Goal: Task Accomplishment & Management: Use online tool/utility

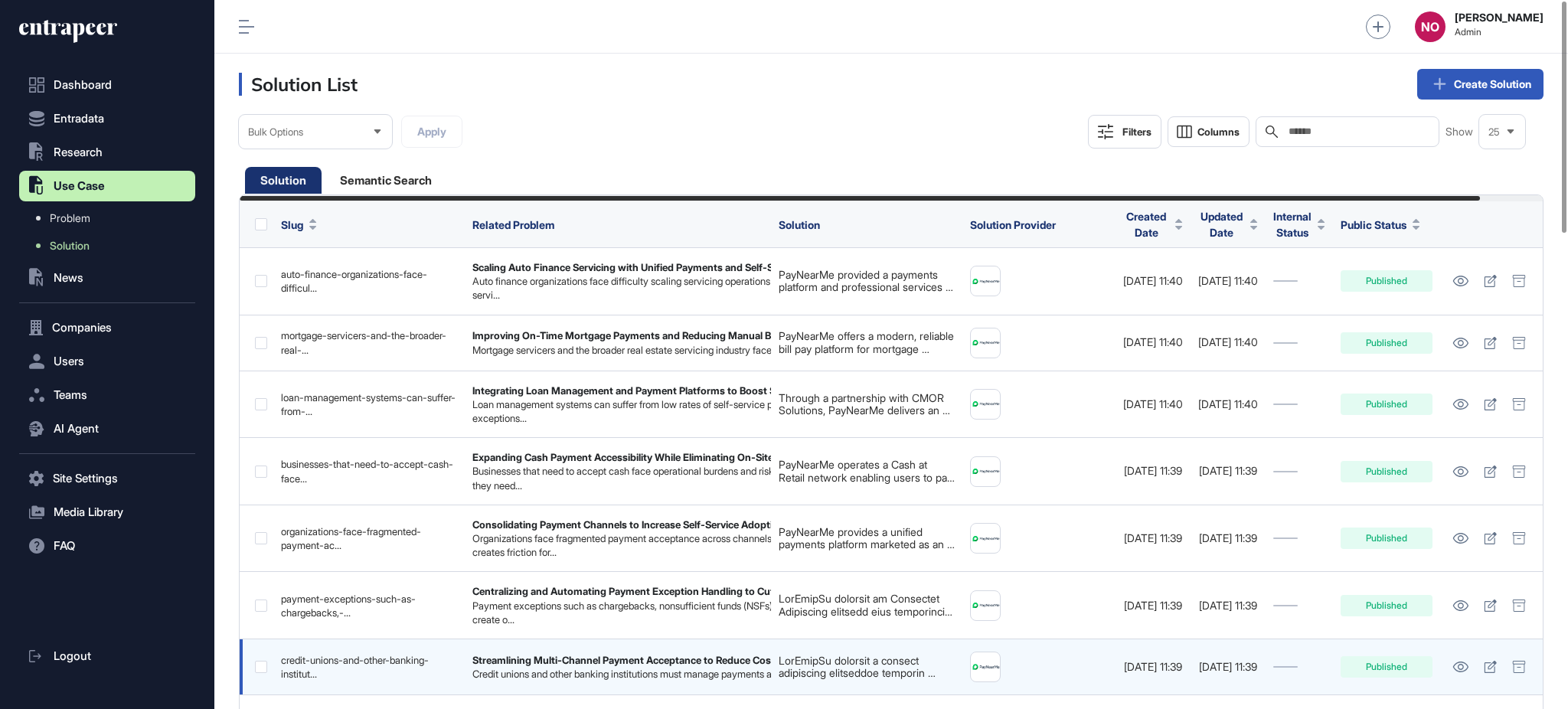
scroll to position [1, 1]
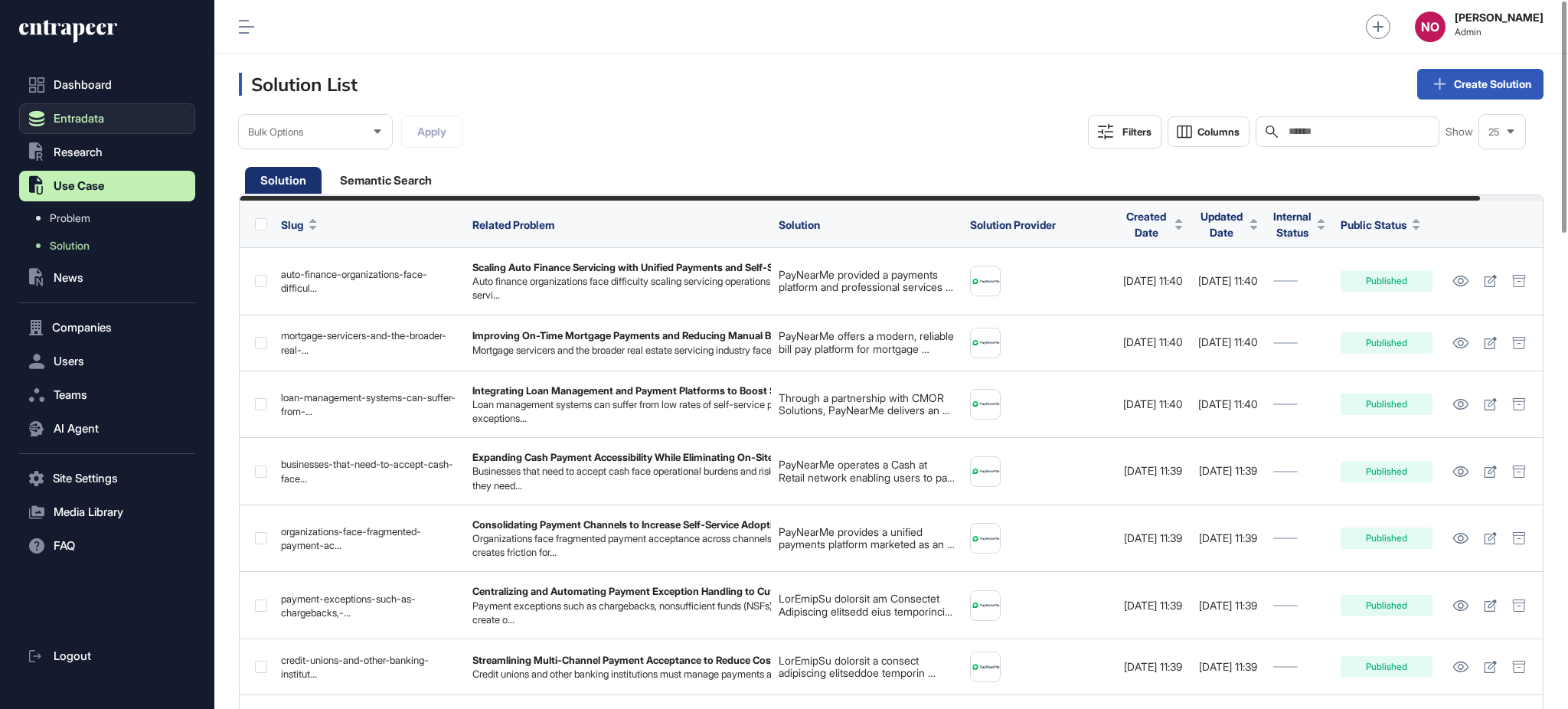
click at [111, 108] on button "Entradata" at bounding box center [107, 118] width 176 height 30
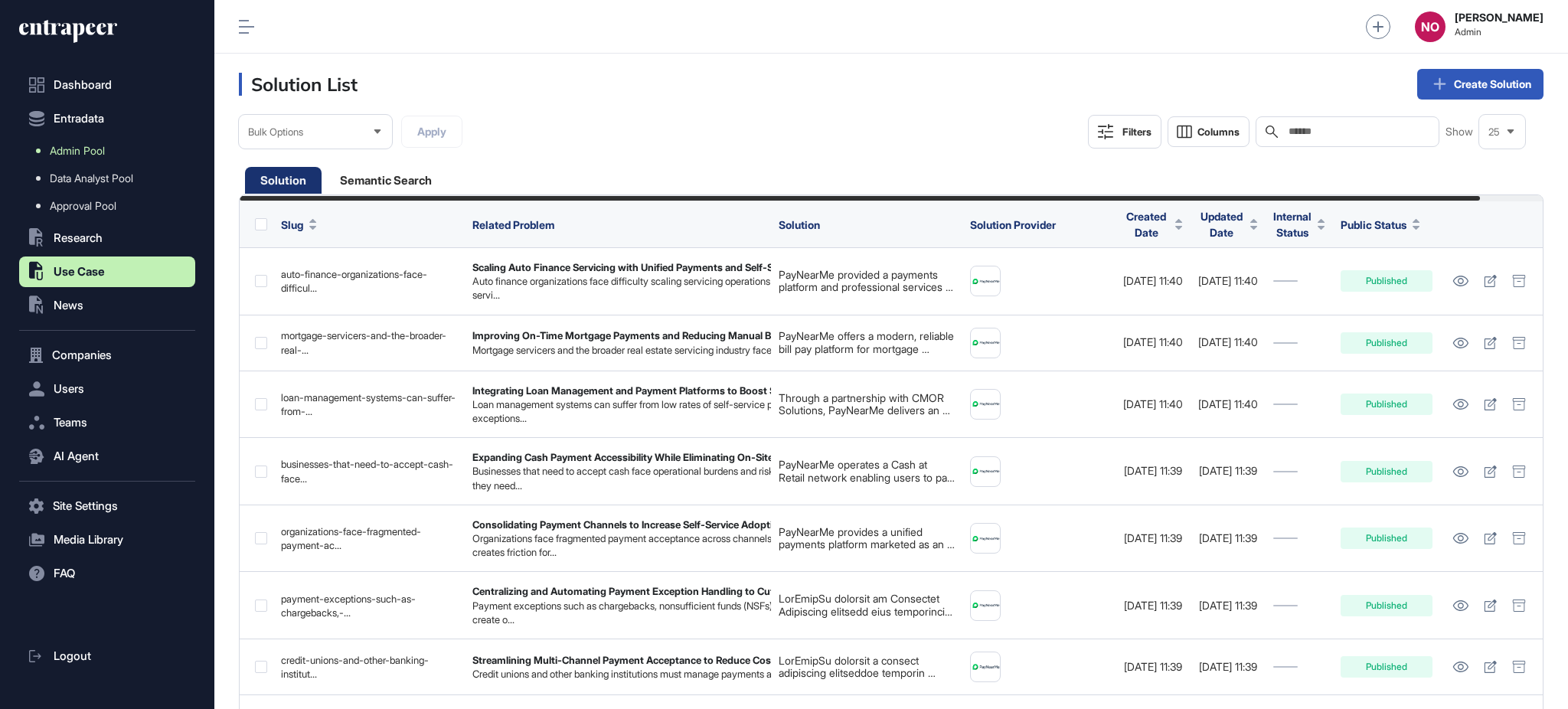
click at [90, 146] on span "Admin Pool" at bounding box center [77, 151] width 55 height 12
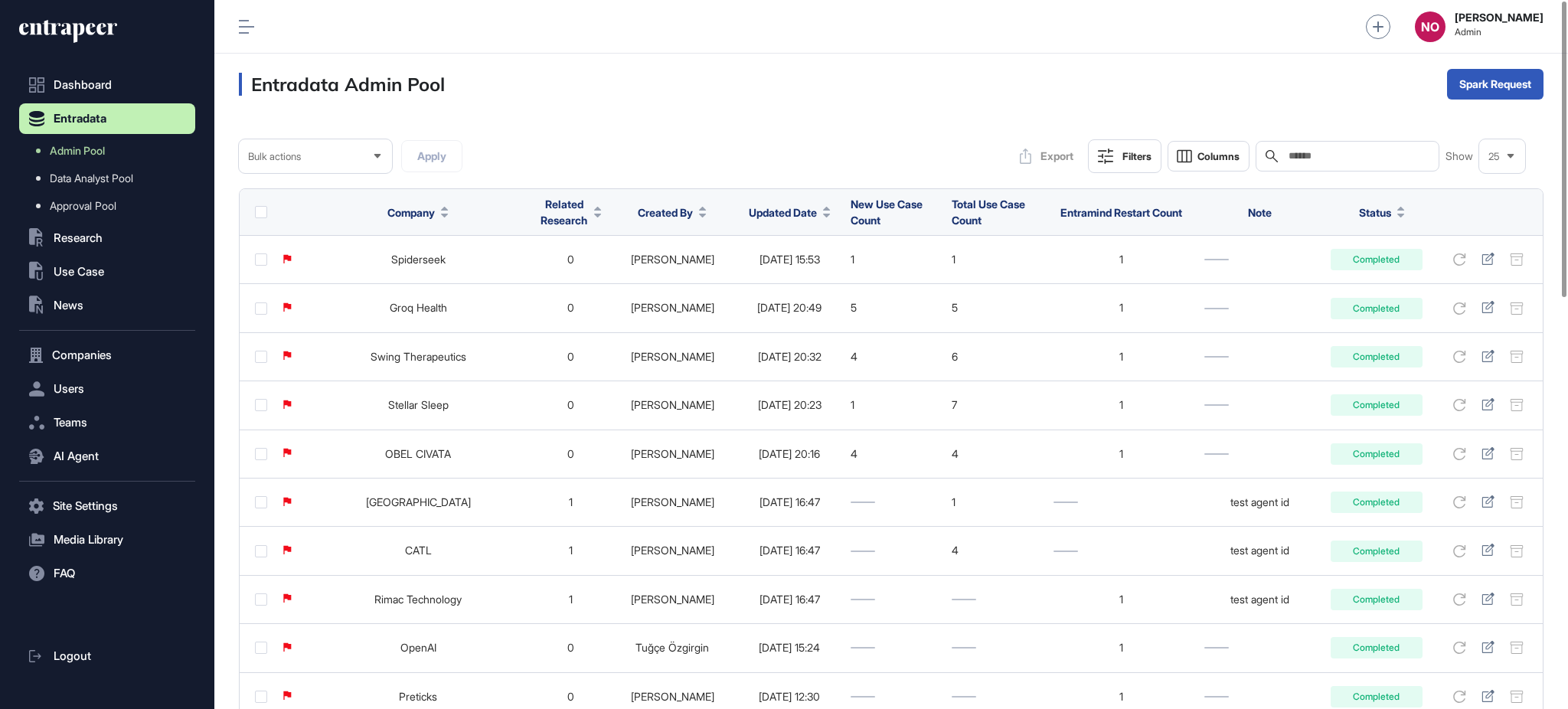
click at [791, 209] on button "Updated Date" at bounding box center [790, 212] width 82 height 16
click at [791, 287] on div "Sort Ascending Sort Descending Hide Column" at bounding box center [773, 276] width 107 height 91
click at [800, 274] on span "Sort Descending" at bounding box center [783, 276] width 61 height 13
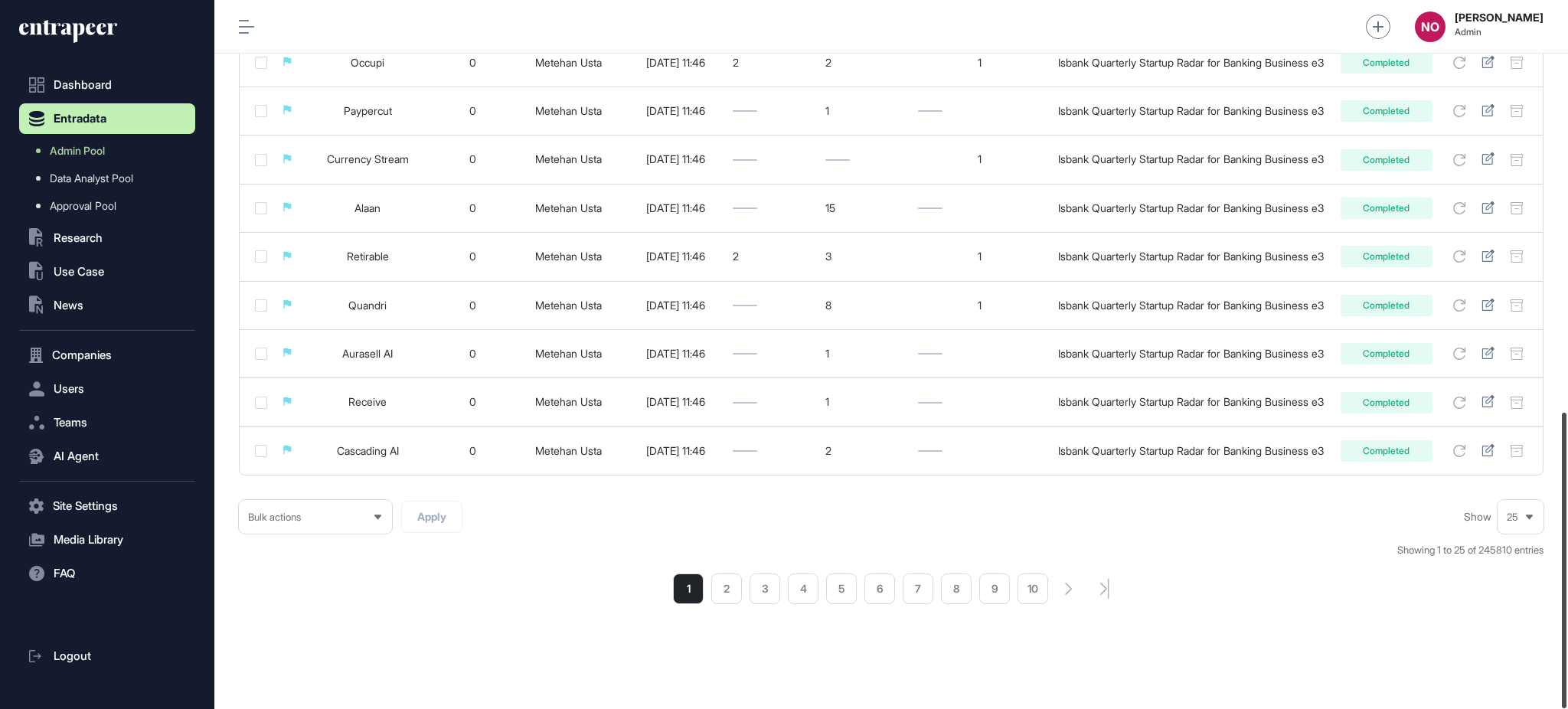
scroll to position [987, 0]
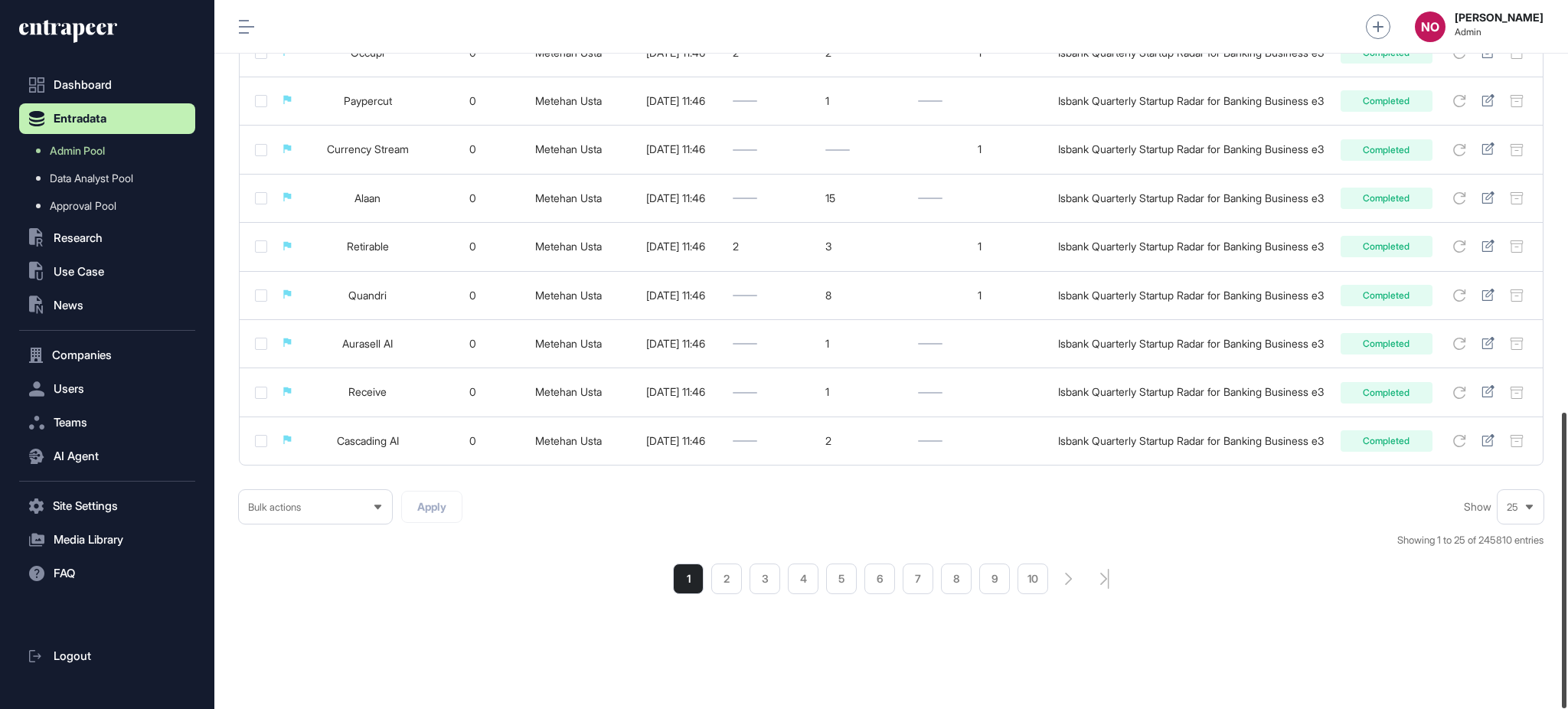
drag, startPoint x: 1566, startPoint y: 192, endPoint x: 1566, endPoint y: 629, distance: 437.0
click at [1566, 629] on div at bounding box center [1564, 560] width 4 height 295
drag, startPoint x: 725, startPoint y: 583, endPoint x: 867, endPoint y: 543, distance: 147.5
click at [725, 583] on li "2" at bounding box center [726, 579] width 30 height 30
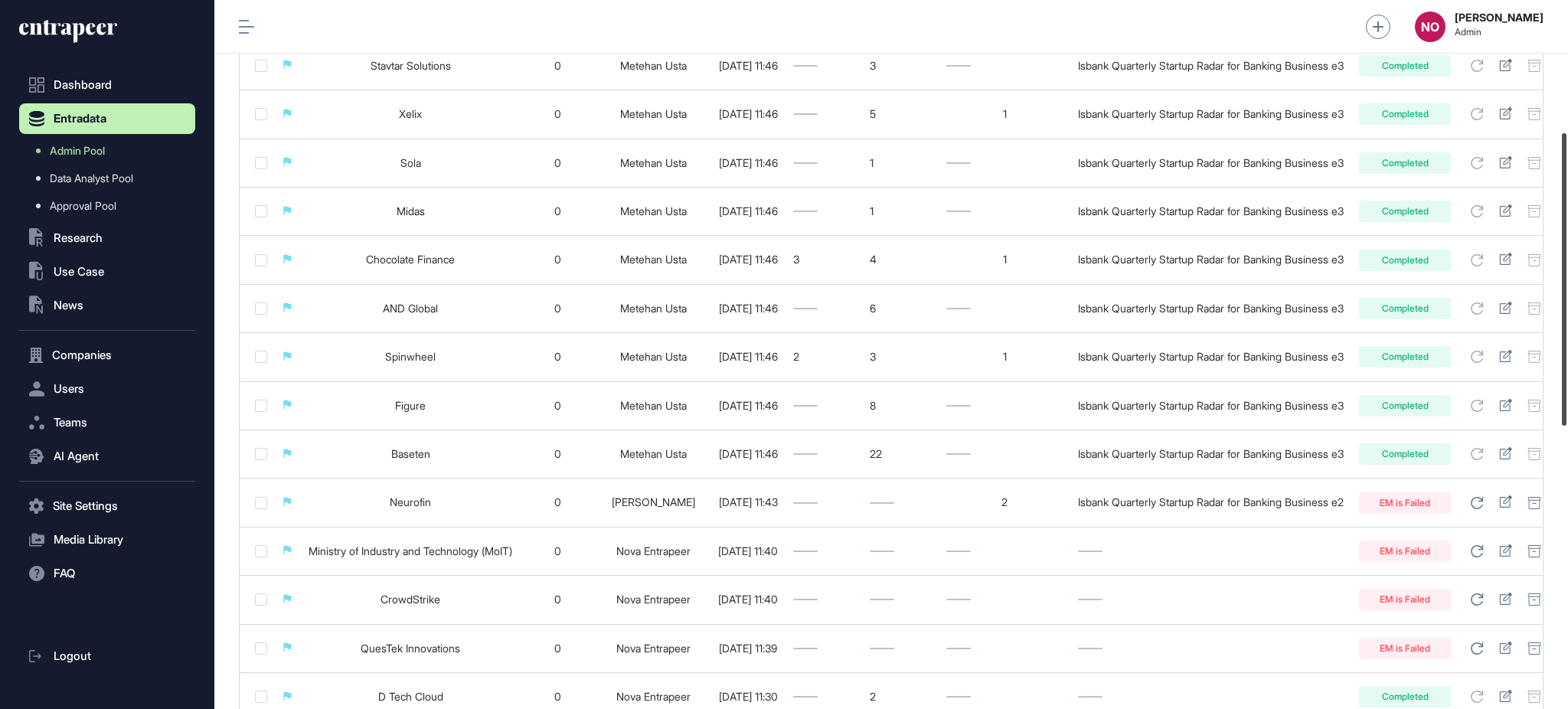
scroll to position [319, 0]
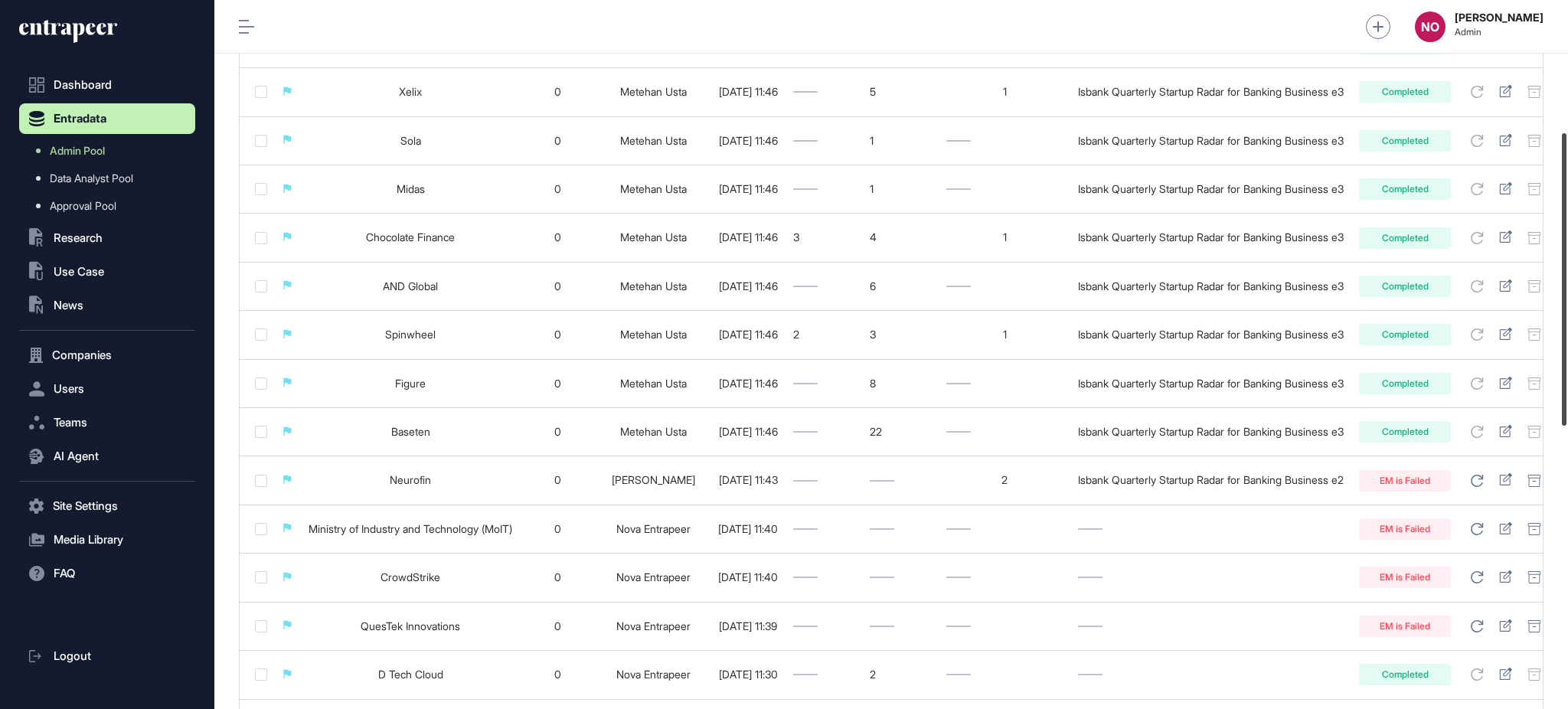
drag, startPoint x: 1566, startPoint y: 139, endPoint x: 1566, endPoint y: 270, distance: 131.0
click at [1566, 270] on div at bounding box center [1564, 279] width 4 height 293
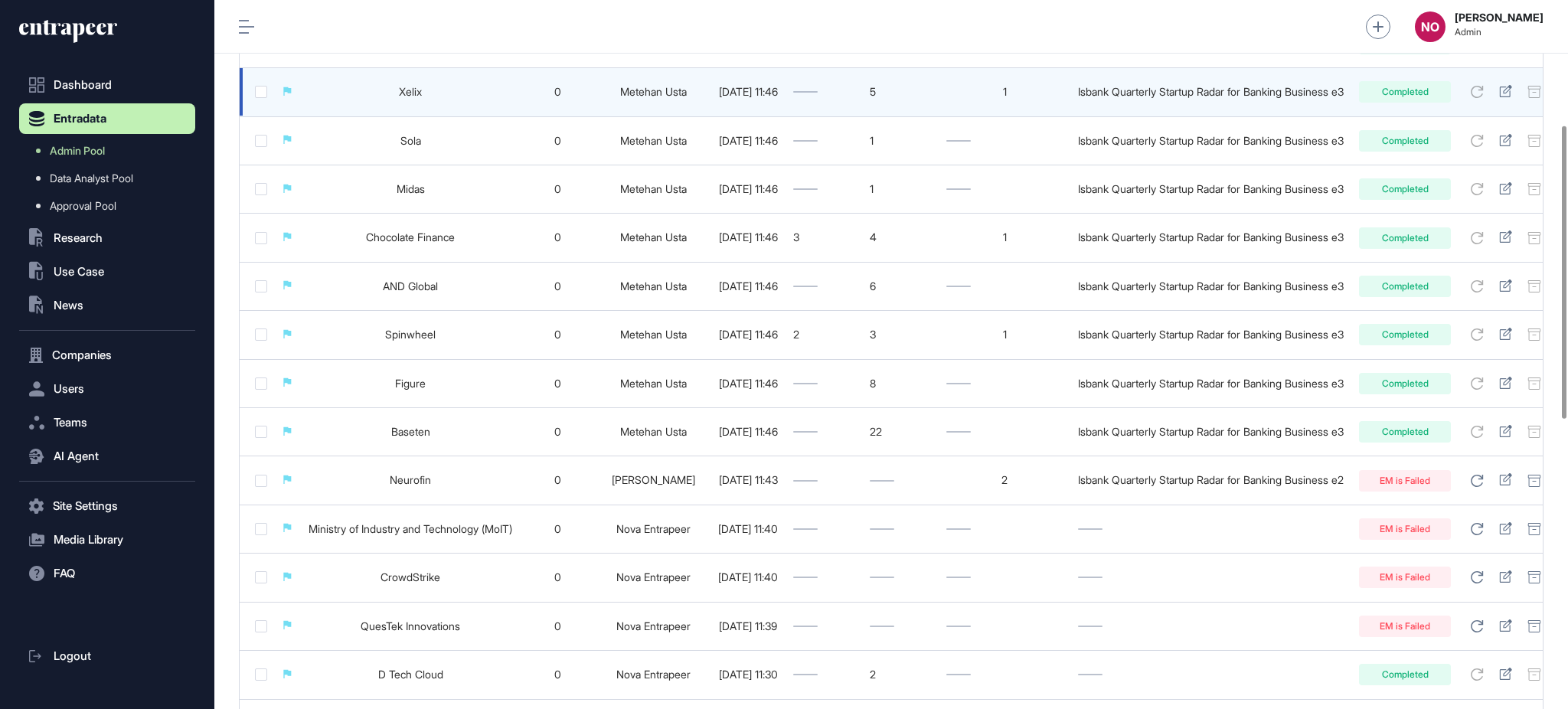
scroll to position [0, 0]
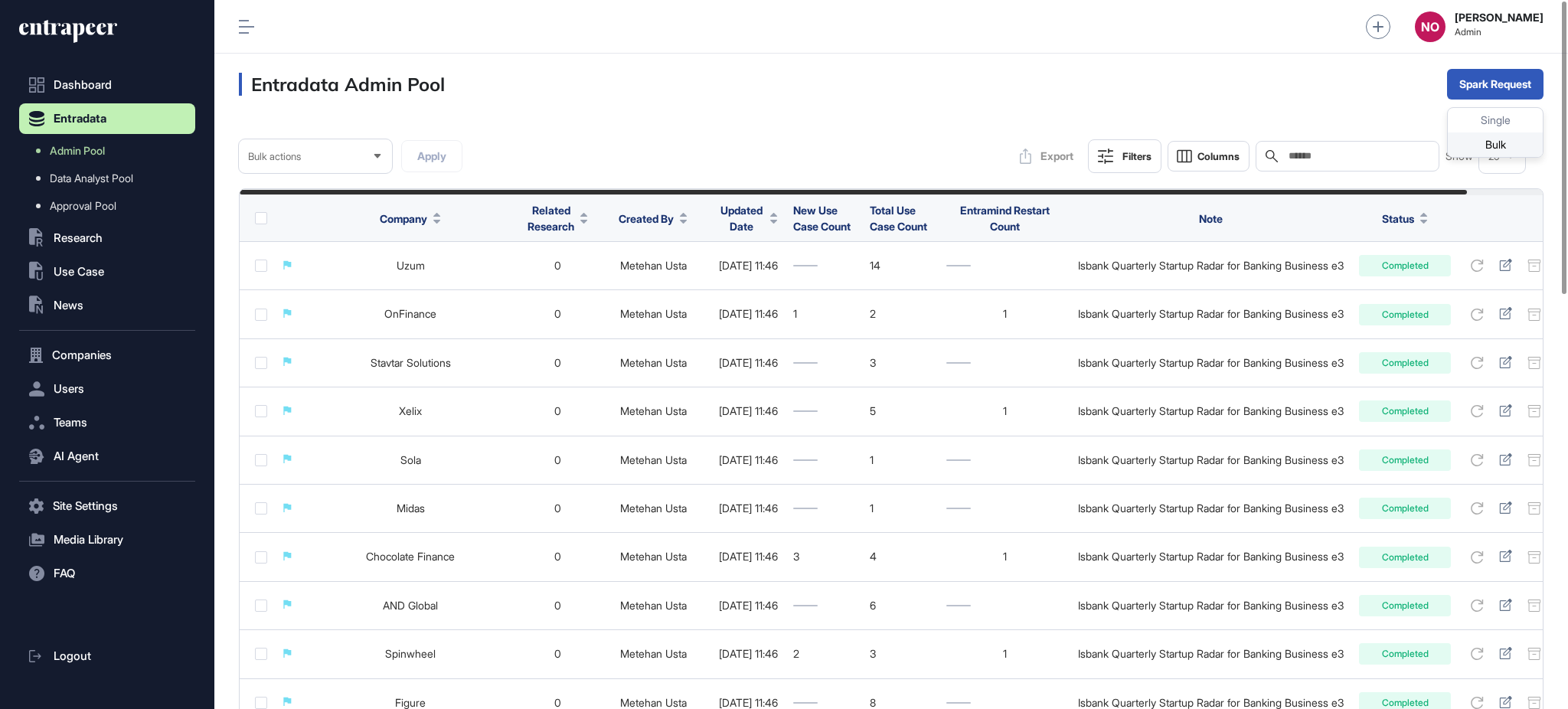
click at [1489, 138] on div "Bulk" at bounding box center [1495, 145] width 95 height 25
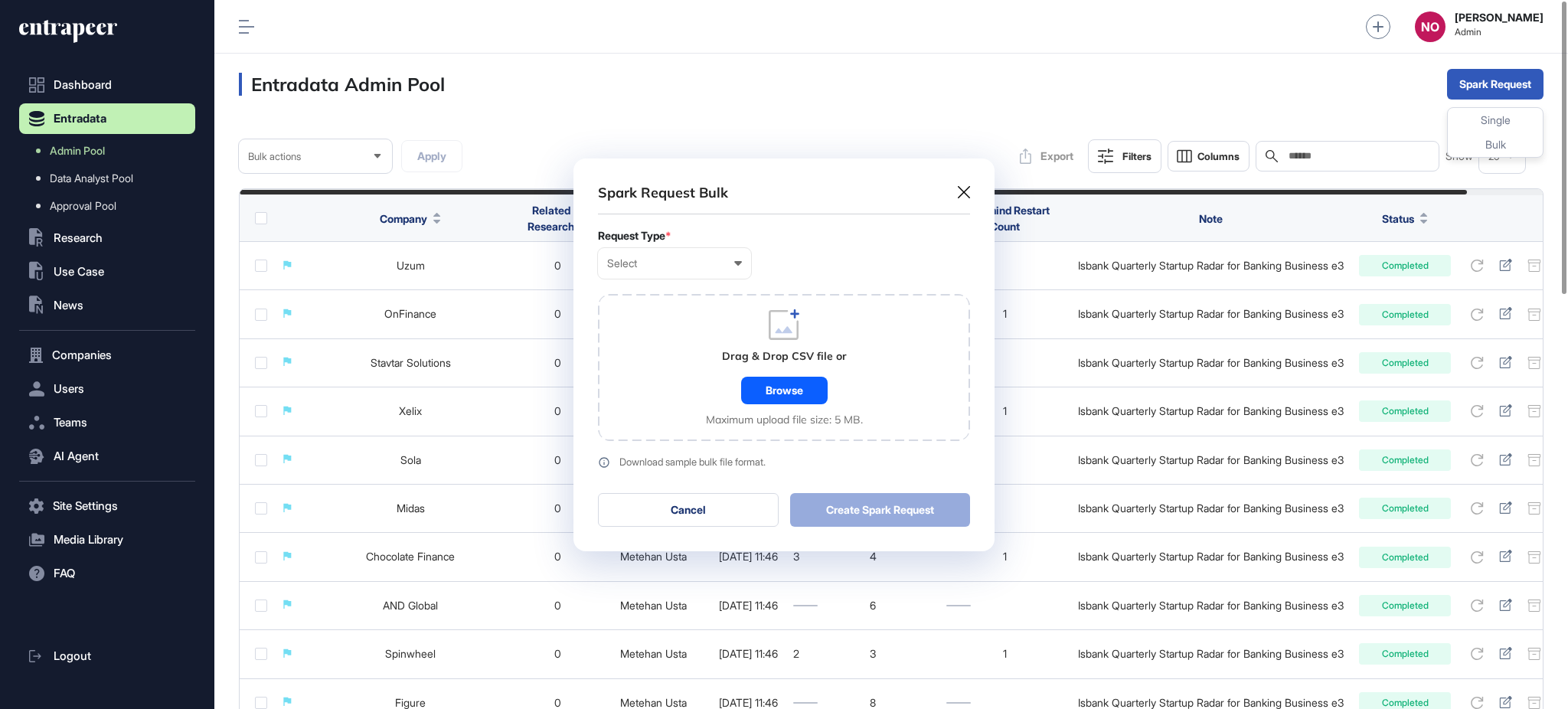
scroll to position [1, 6]
click at [794, 239] on div "Request Type *" at bounding box center [784, 235] width 372 height 12
click at [692, 278] on form "Request Type * Select User Company Customer Request ID Drag & Drop CSV file or …" at bounding box center [784, 349] width 372 height 239
click at [663, 256] on div "Select User Company Customer Request ID" at bounding box center [674, 263] width 153 height 30
click at [0, 0] on div "Company" at bounding box center [0, 0] width 0 height 0
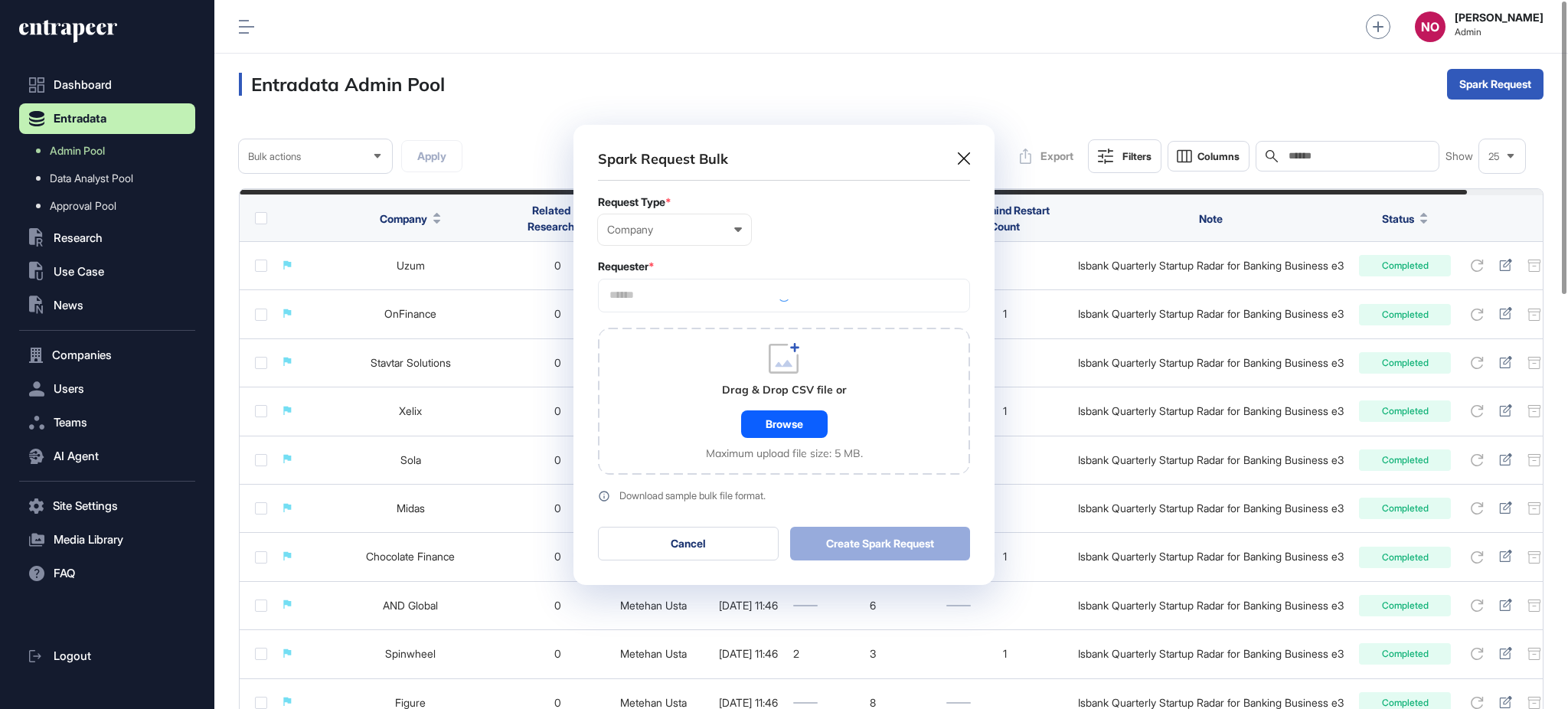
scroll to position [460, 421]
click at [657, 288] on div at bounding box center [784, 295] width 372 height 34
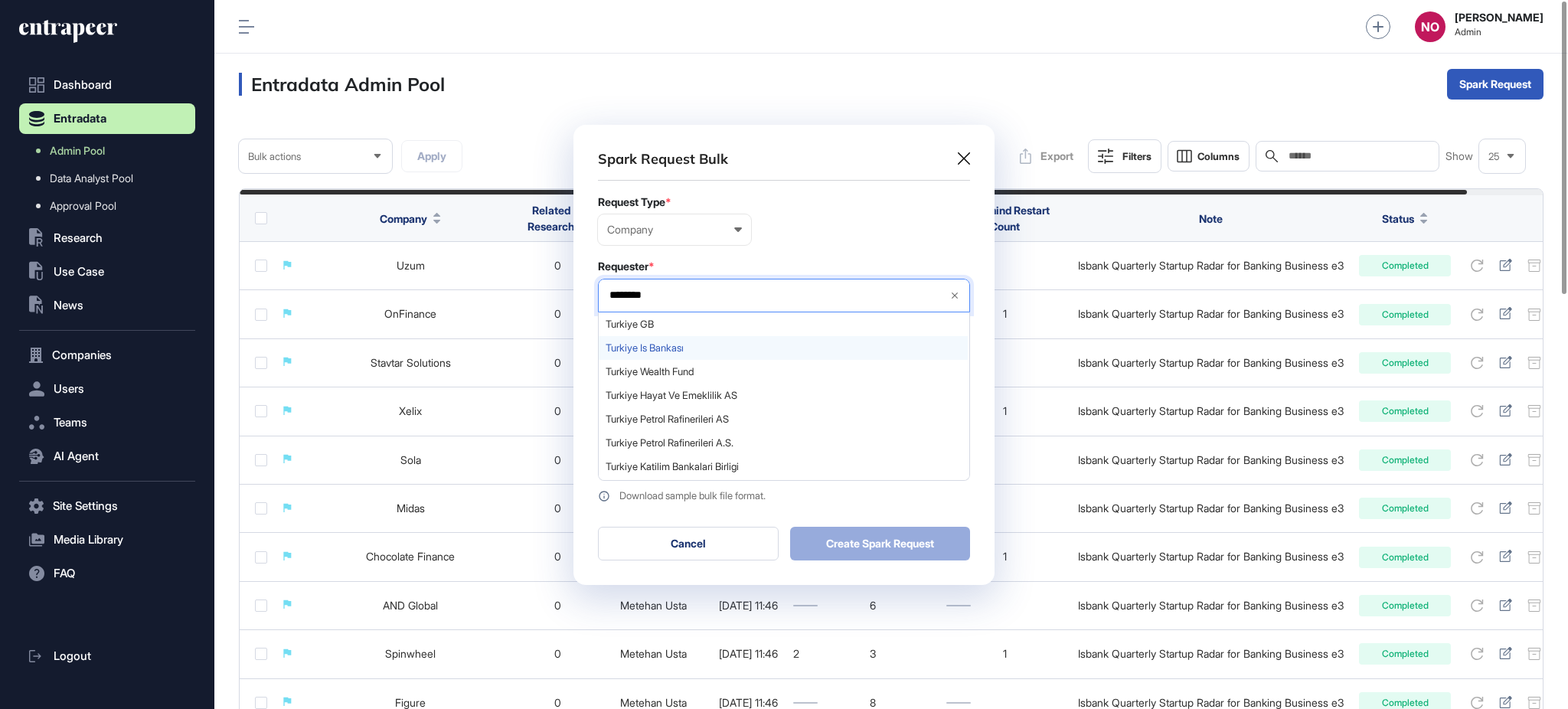
type input "*******"
click at [653, 344] on span "Turkiye Is Bankası" at bounding box center [784, 348] width 355 height 12
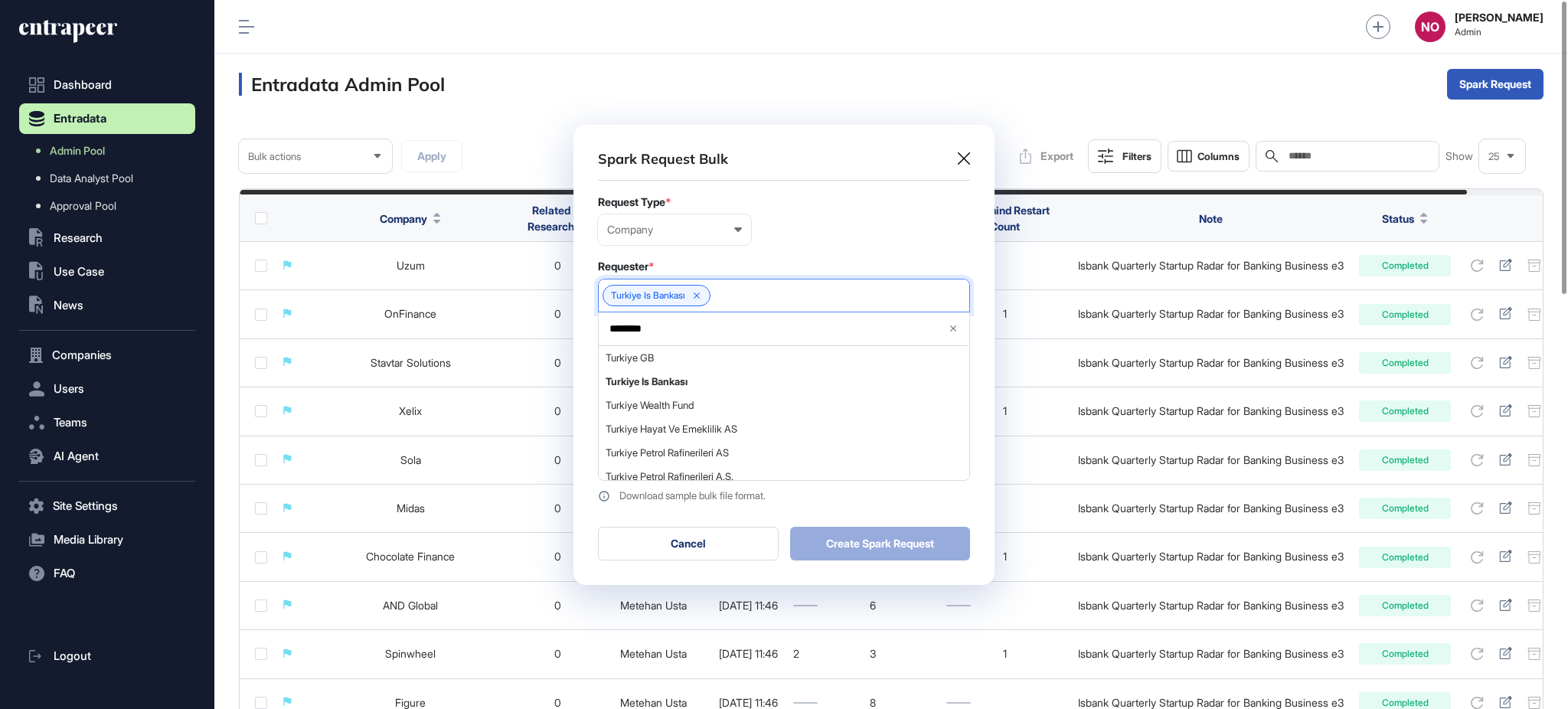
click at [766, 265] on div "Requester *" at bounding box center [784, 267] width 372 height 12
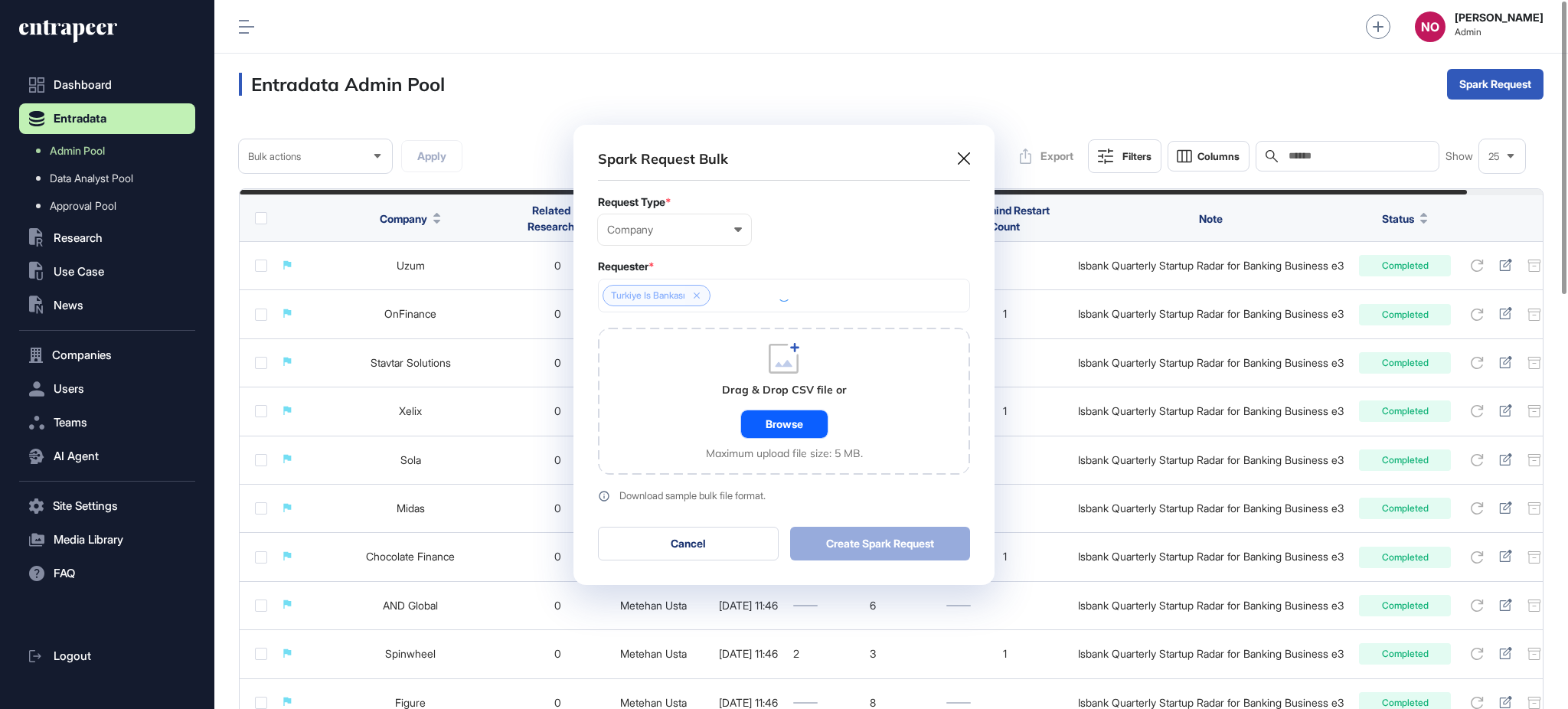
click at [784, 427] on div "Browse" at bounding box center [784, 424] width 86 height 28
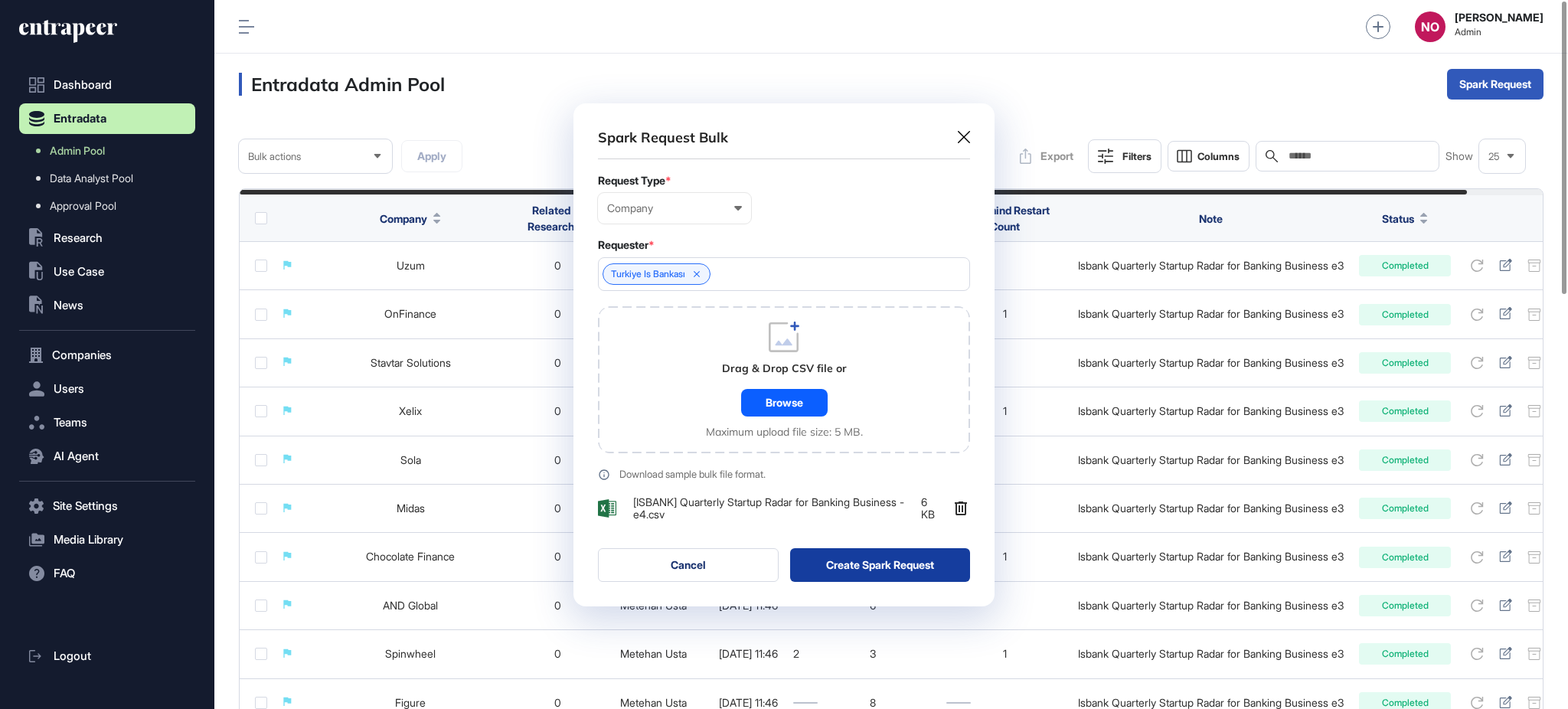
click at [852, 563] on button "Create Spark Request" at bounding box center [881, 565] width 181 height 34
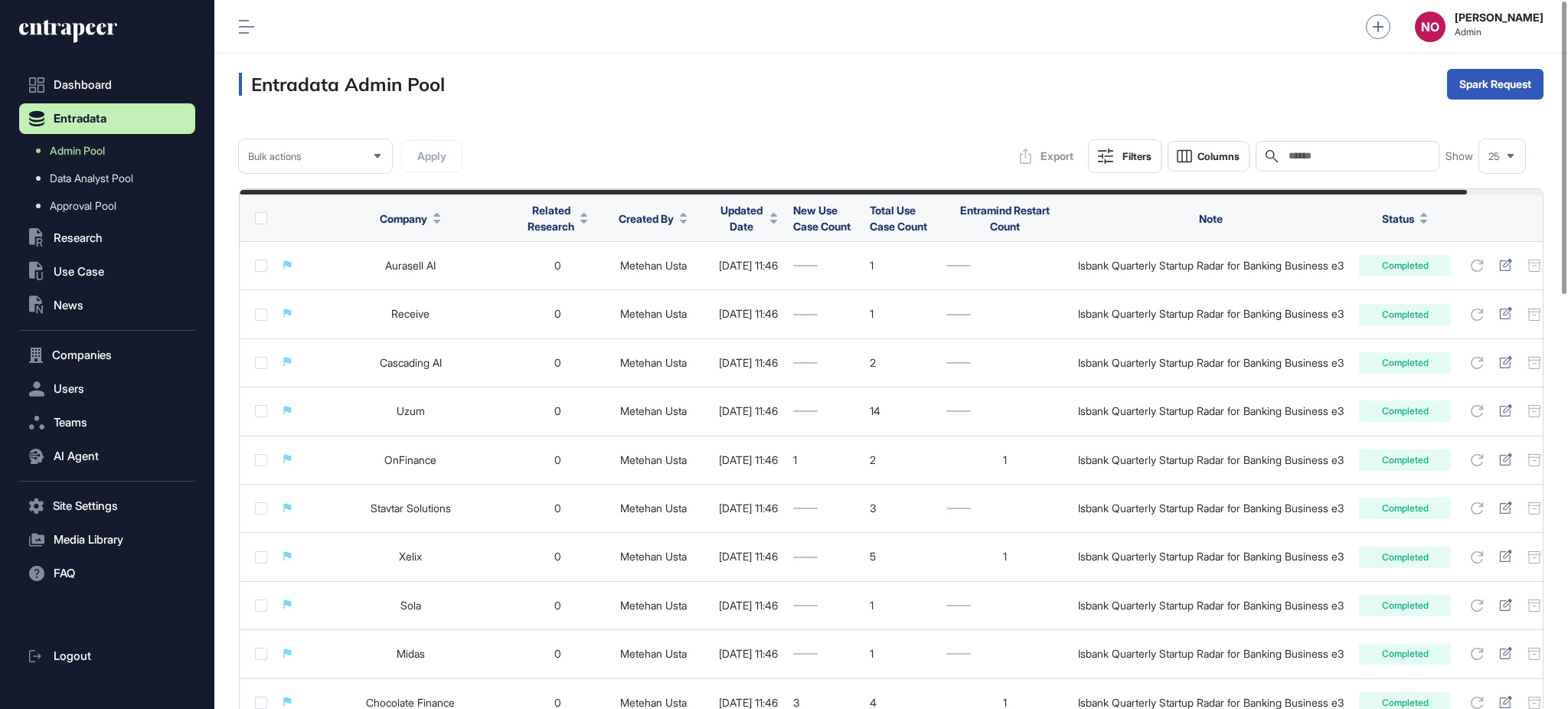
click at [103, 105] on button "Entradata" at bounding box center [107, 118] width 176 height 30
click at [100, 165] on link "Data Analyst Pool" at bounding box center [111, 179] width 168 height 28
click at [82, 176] on span "Data Analyst Pool" at bounding box center [91, 179] width 84 height 12
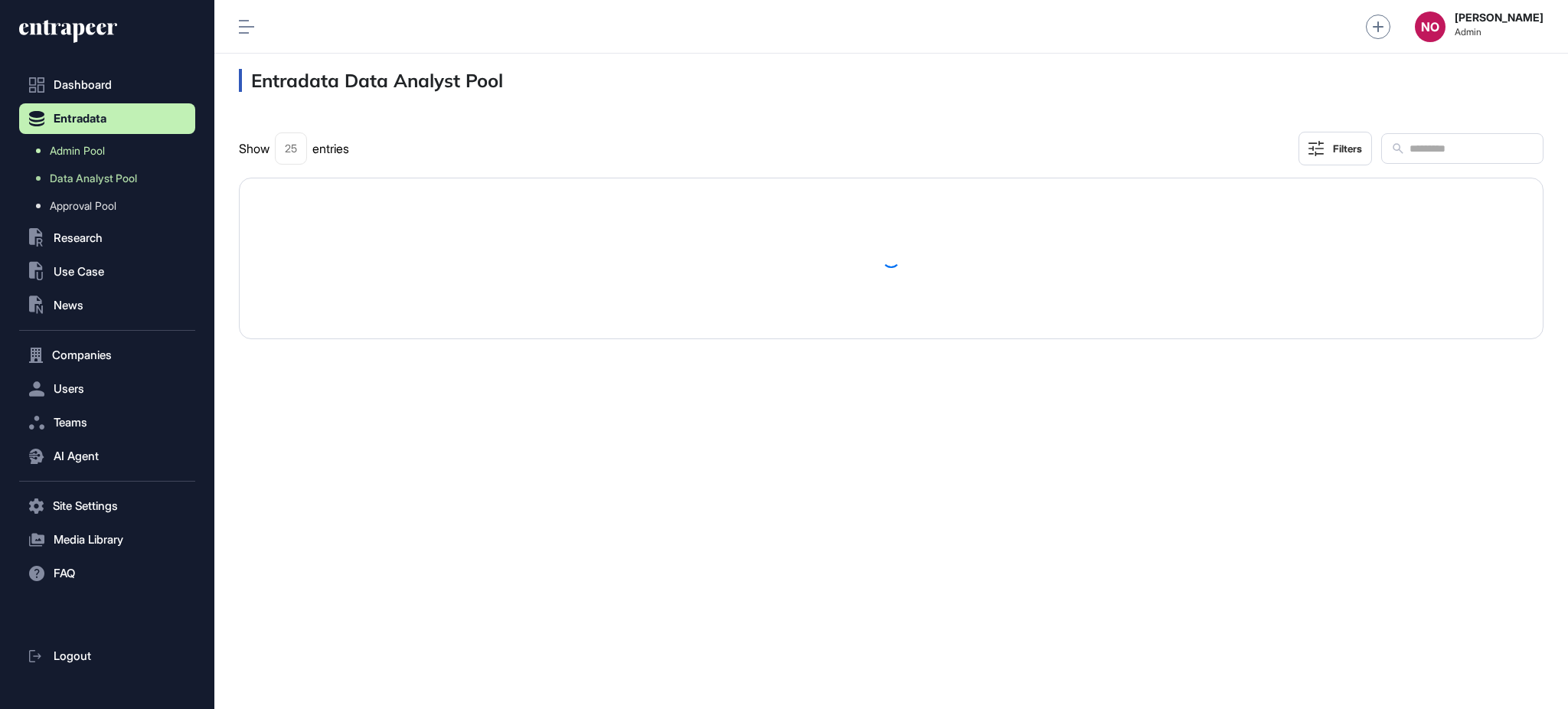
click at [87, 145] on span "Admin Pool" at bounding box center [77, 151] width 55 height 12
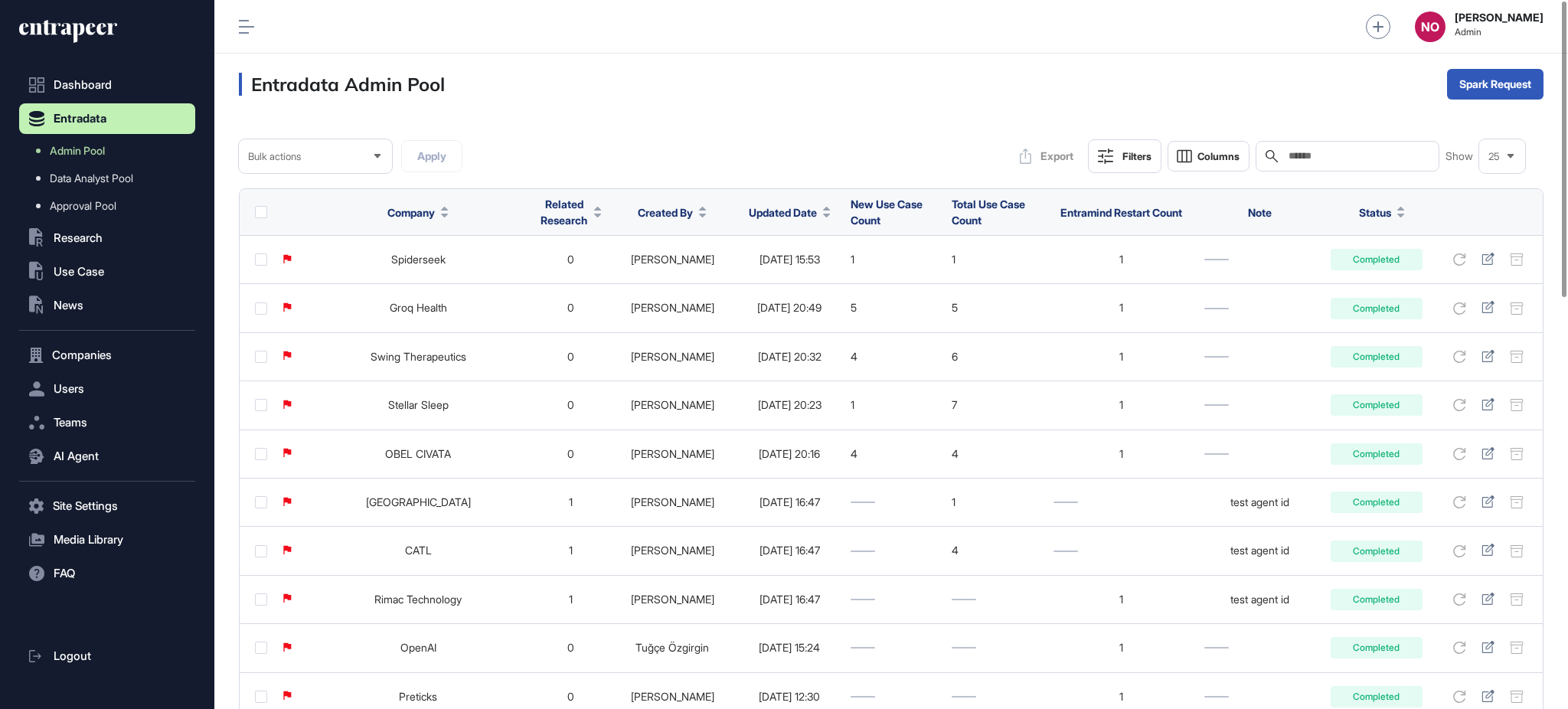
click at [792, 213] on button "Updated Date" at bounding box center [790, 212] width 82 height 16
click at [805, 278] on span "Sort Descending" at bounding box center [783, 276] width 61 height 13
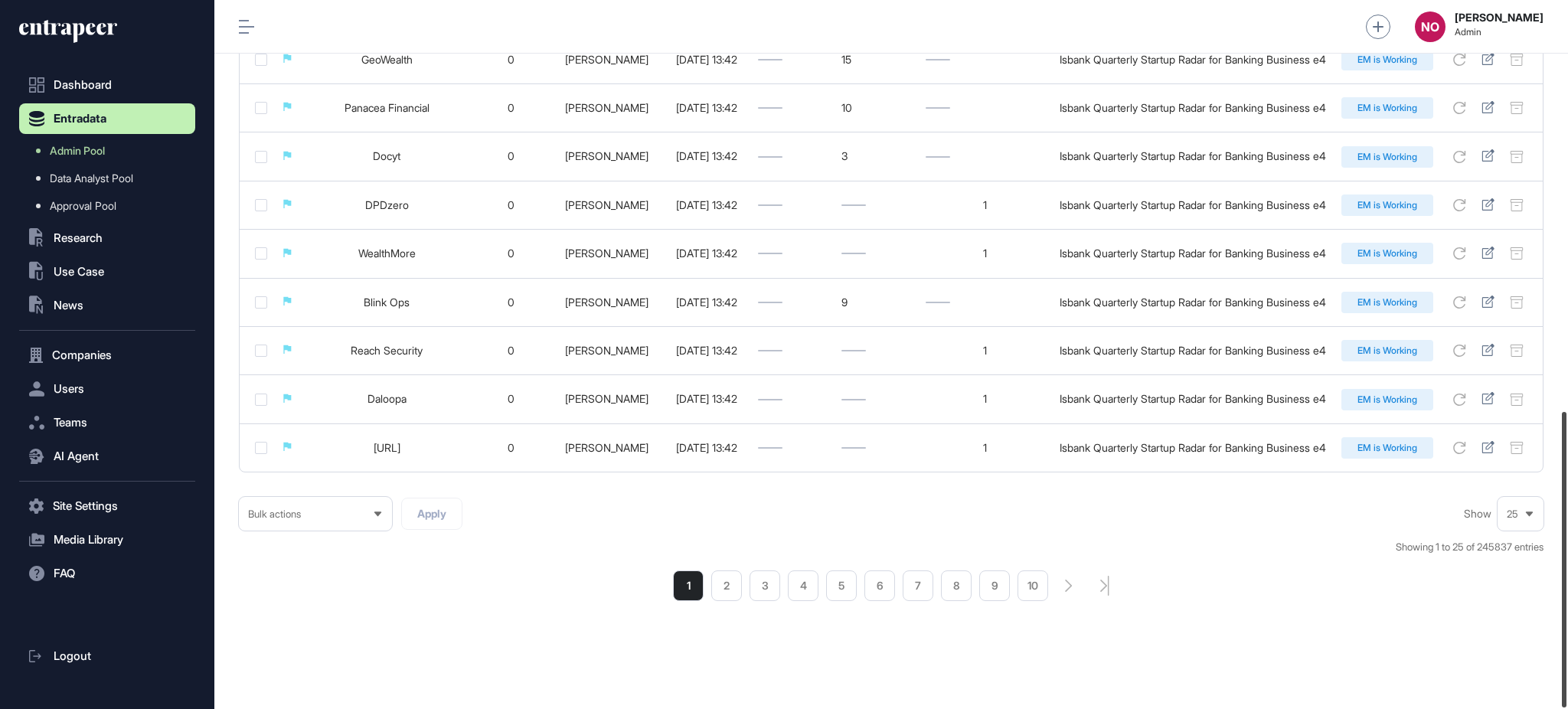
scroll to position [987, 0]
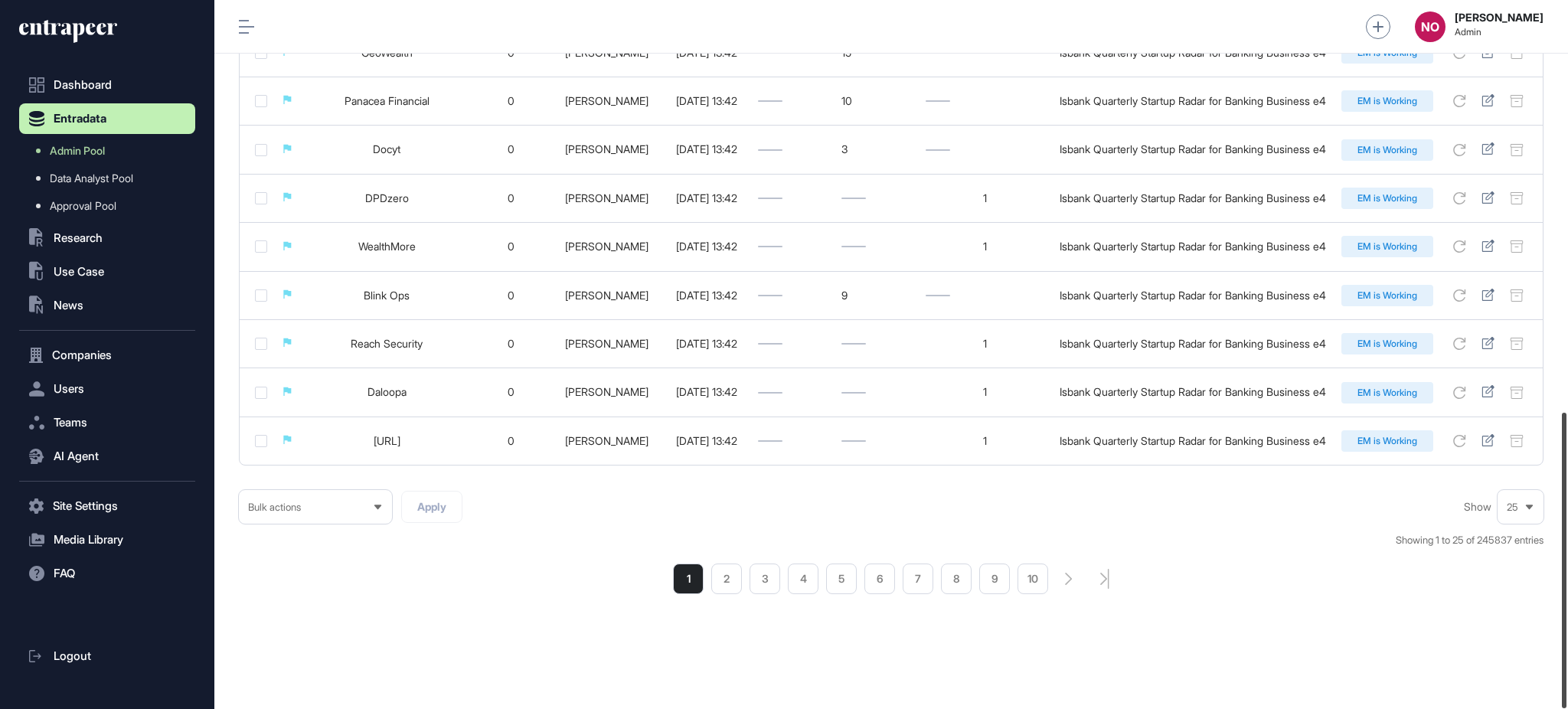
drag, startPoint x: 1566, startPoint y: 214, endPoint x: 1241, endPoint y: 698, distance: 583.0
click at [1541, 657] on div "Admin Dashboard Dashboard Profile My Content Request More Data NO [PERSON_NAME]…" at bounding box center [891, 354] width 1354 height 709
drag, startPoint x: 732, startPoint y: 585, endPoint x: 839, endPoint y: 544, distance: 114.6
click at [732, 585] on li "2" at bounding box center [726, 579] width 30 height 30
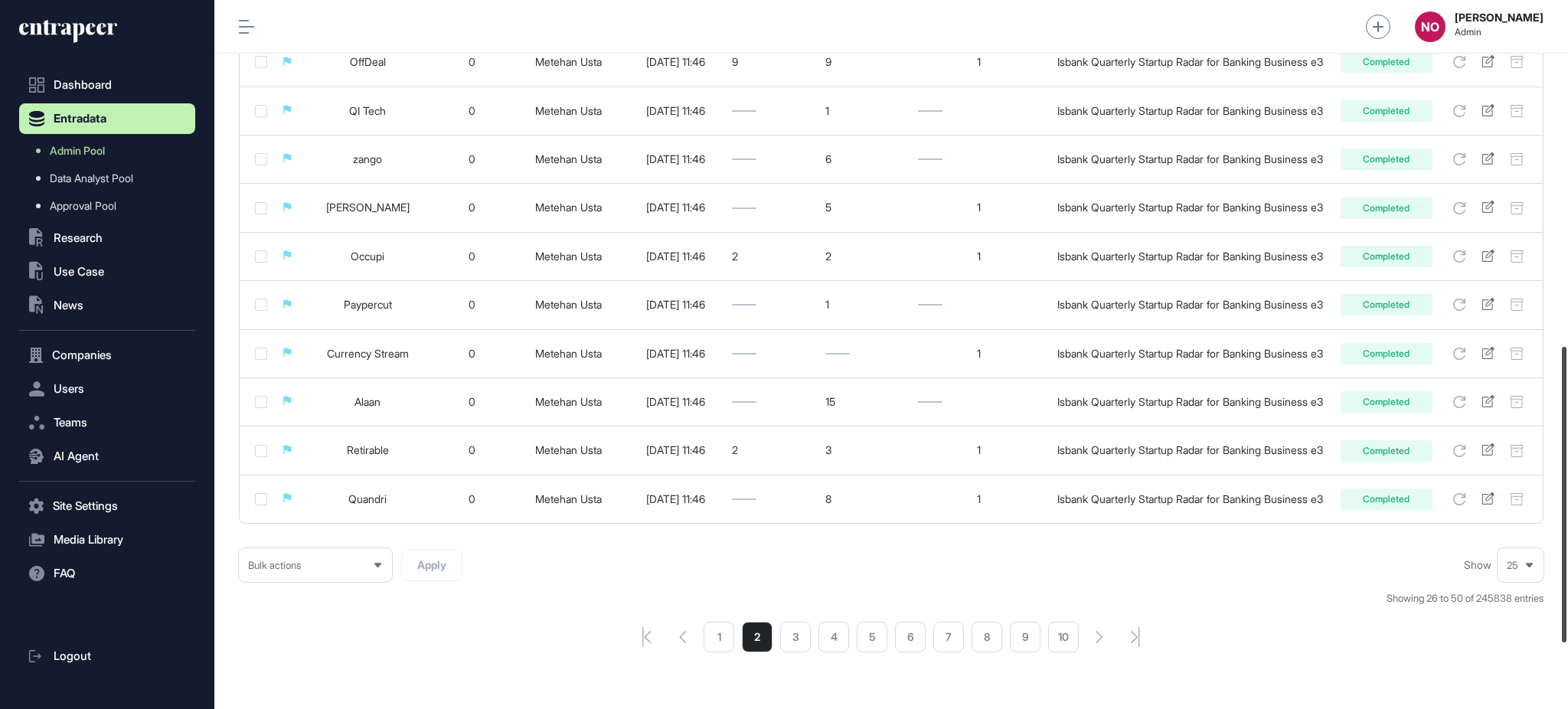
scroll to position [987, 0]
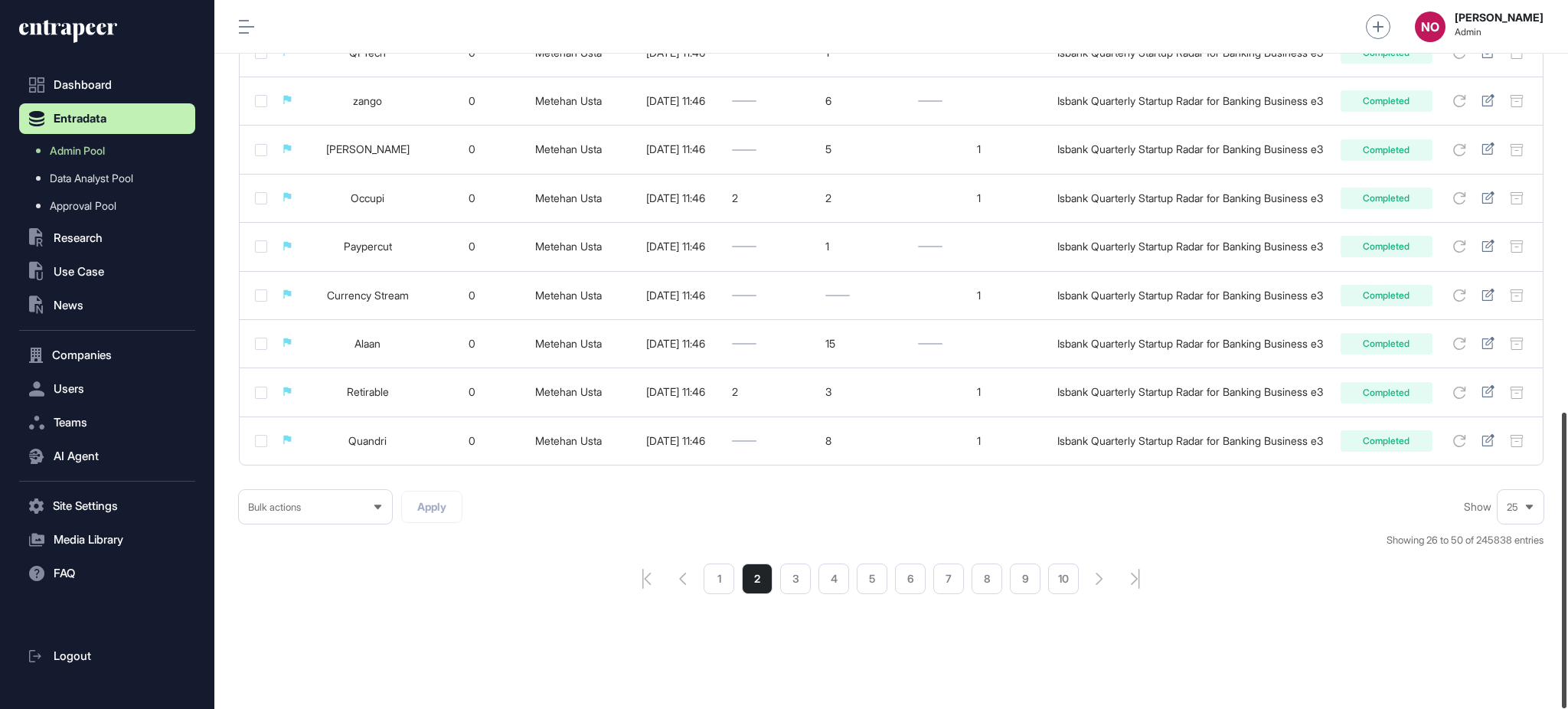
drag, startPoint x: 1565, startPoint y: 133, endPoint x: 1554, endPoint y: 555, distance: 422.1
click at [1554, 555] on div "Admin Dashboard Dashboard Profile My Content Request More Data NO [PERSON_NAME]…" at bounding box center [891, 354] width 1354 height 709
